Goal: Find contact information: Find contact information

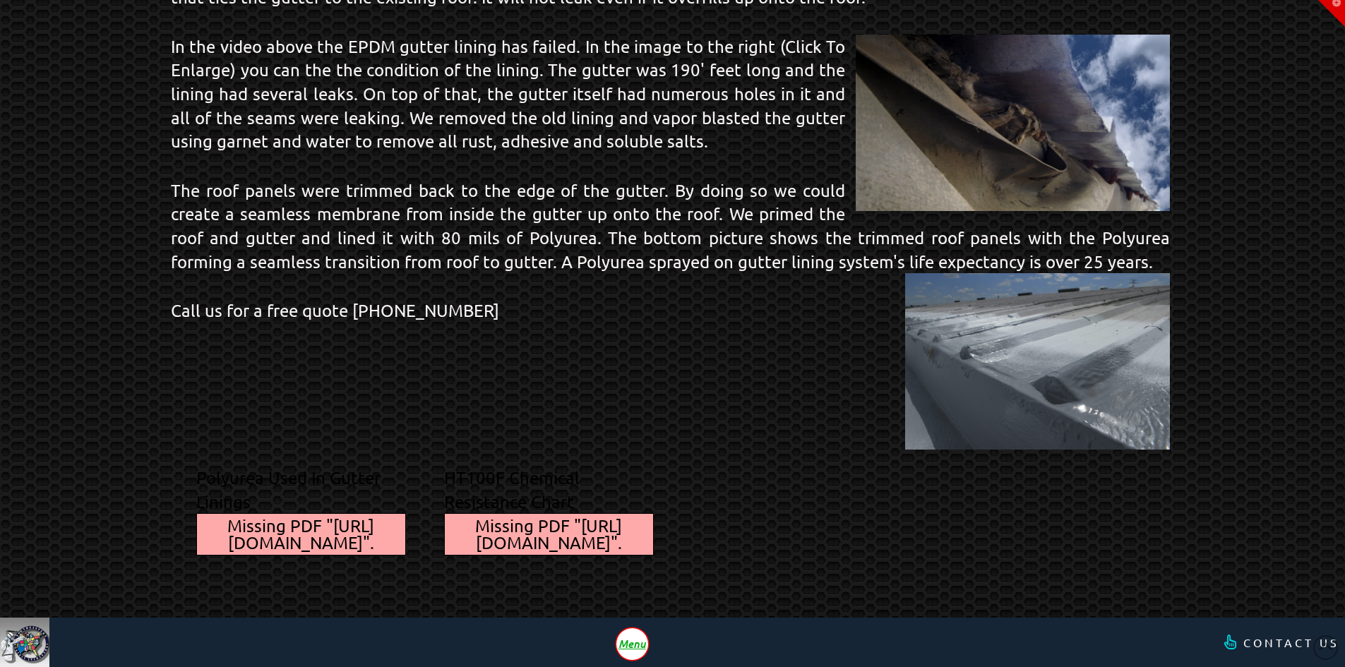
scroll to position [957, 0]
click at [1277, 638] on span "Contact Us" at bounding box center [1292, 642] width 96 height 11
